Goal: Task Accomplishment & Management: Use online tool/utility

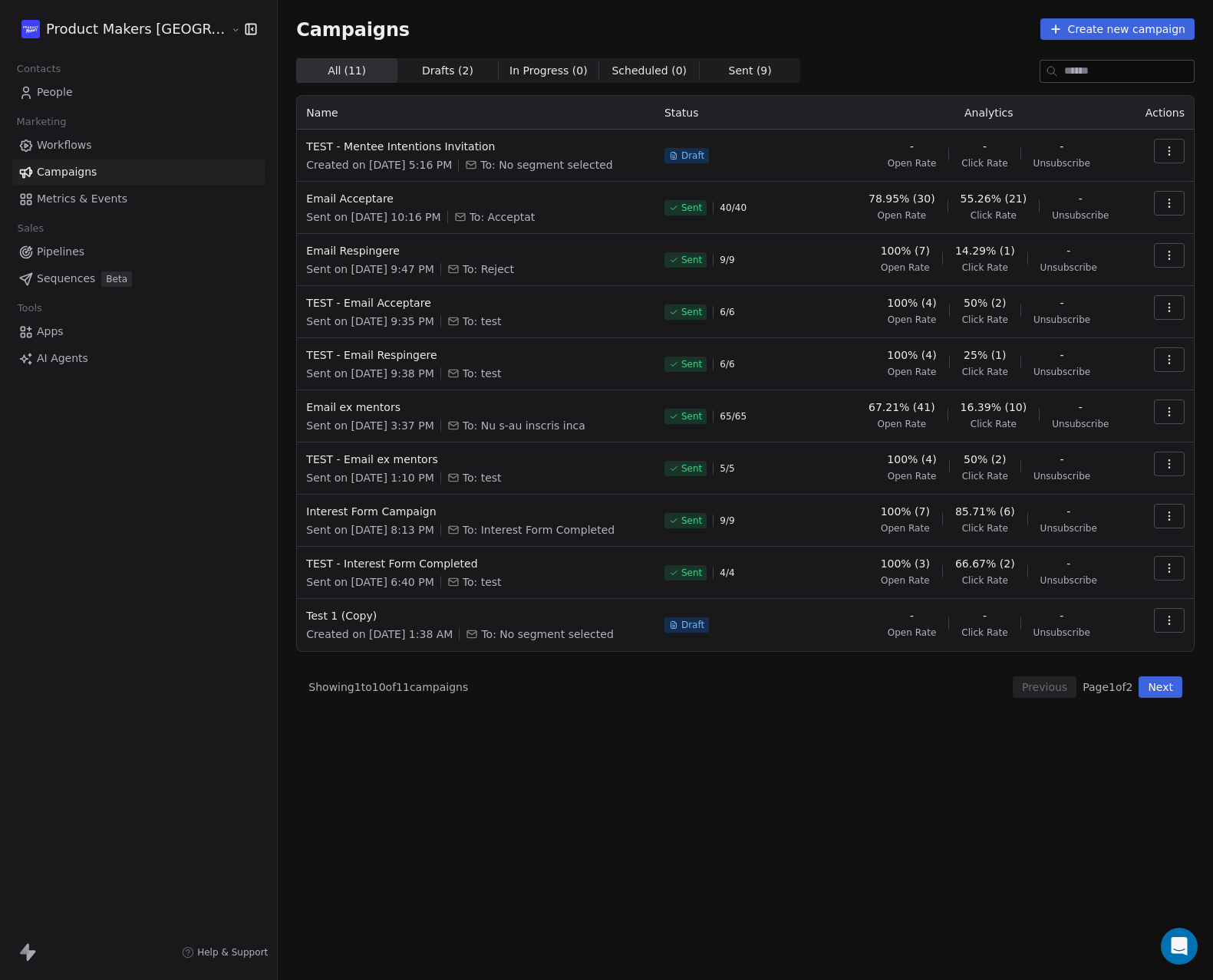
click at [193, 423] on div "Product Makers [GEOGRAPHIC_DATA] Contacts People Marketing Workflows Campaigns …" at bounding box center [138, 490] width 277 height 980
click at [336, 145] on span "TEST - Mentee Intentions Invitation" at bounding box center [477, 146] width 340 height 15
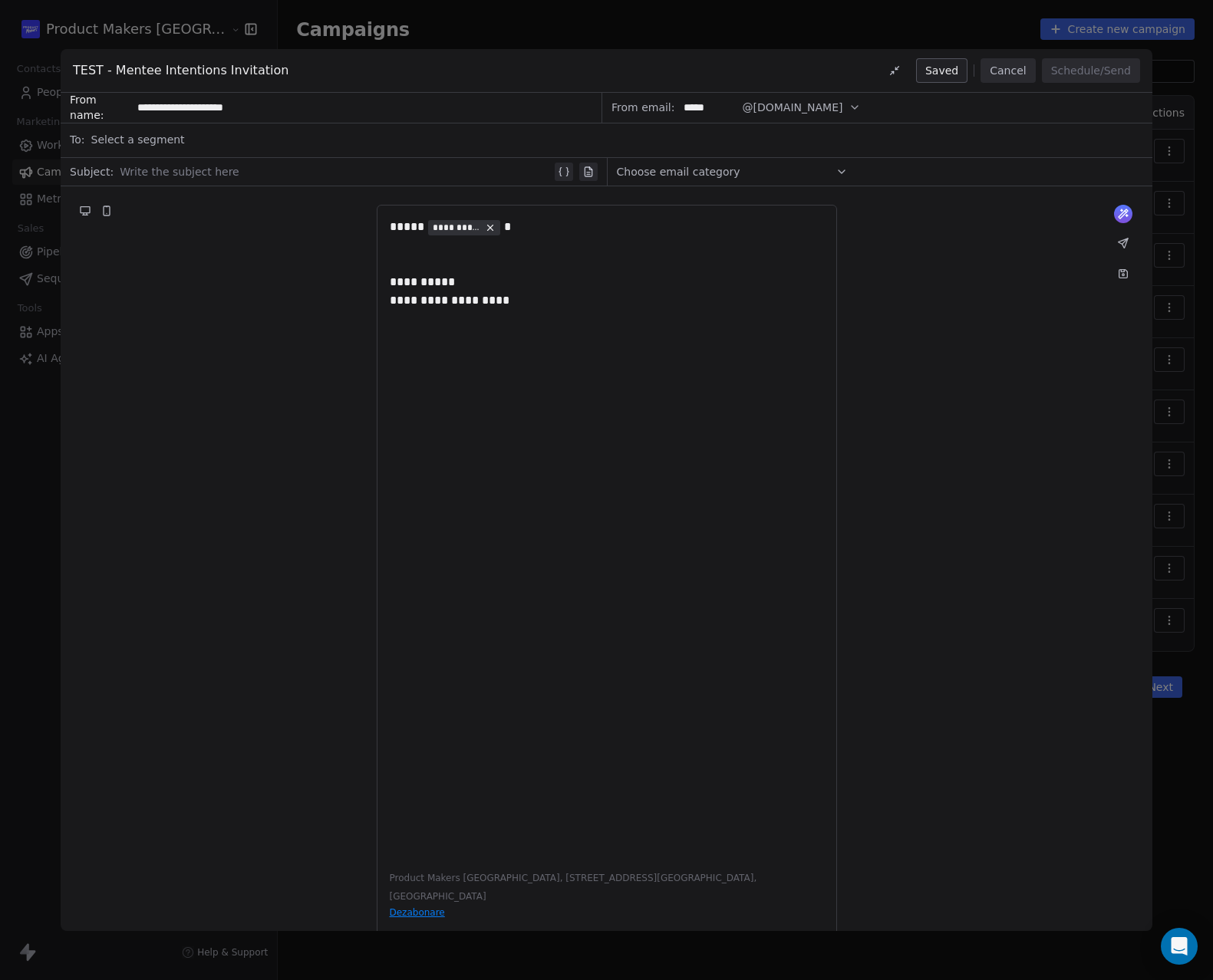
click at [465, 26] on div "**********" at bounding box center [606, 490] width 1213 height 980
click at [397, 244] on div at bounding box center [606, 245] width 434 height 18
click at [938, 64] on button "Save as draft" at bounding box center [914, 71] width 108 height 25
click at [1015, 74] on button "Cancel" at bounding box center [1008, 71] width 55 height 25
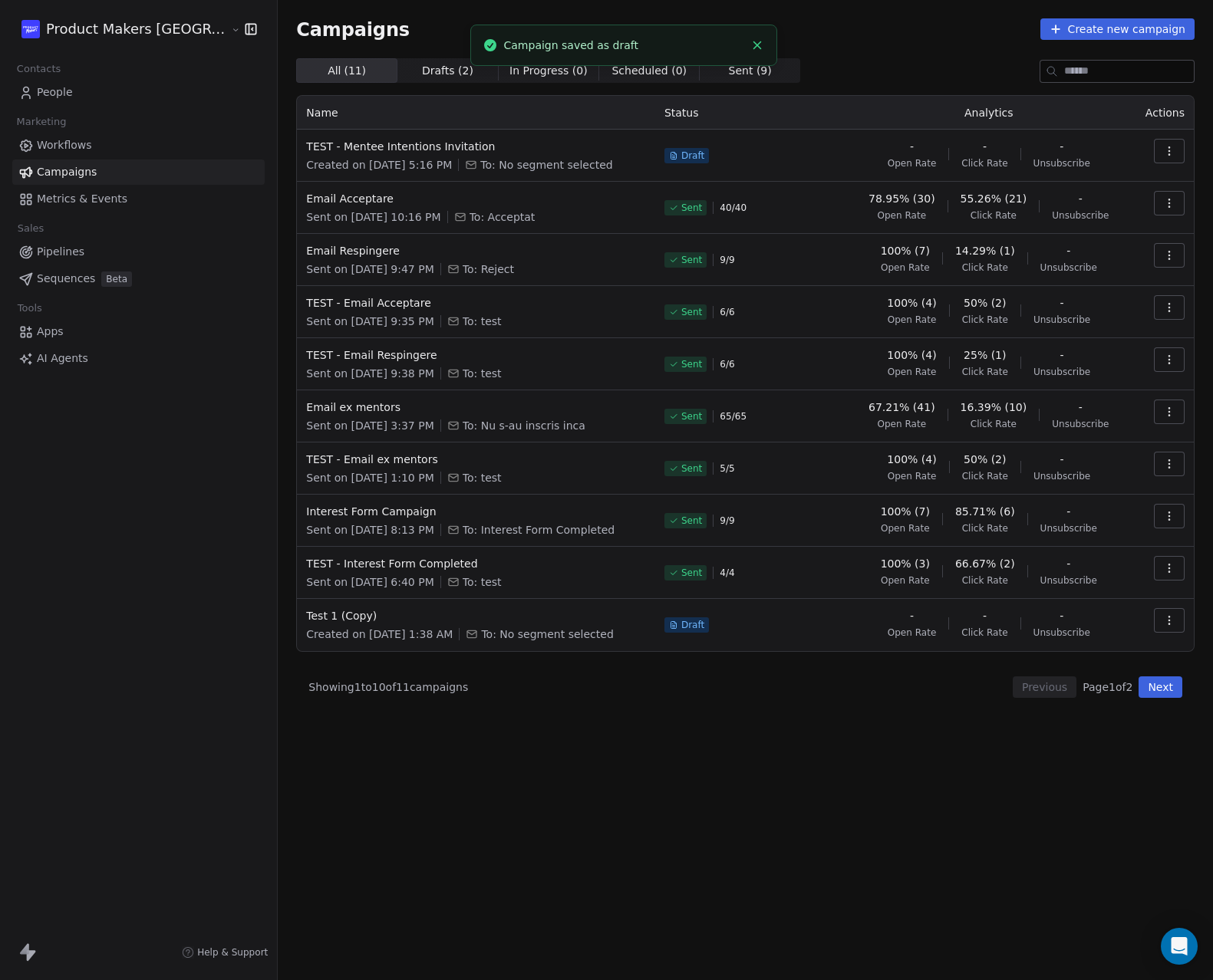
click at [983, 65] on div "All ( 11 ) All ( 11 ) Drafts ( 2 ) Drafts ( 2 ) In Progress ( 0 ) In Progress (…" at bounding box center [745, 71] width 899 height 25
